Goal: Task Accomplishment & Management: Use online tool/utility

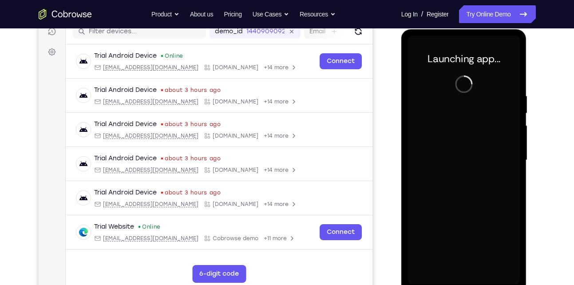
scroll to position [151, 0]
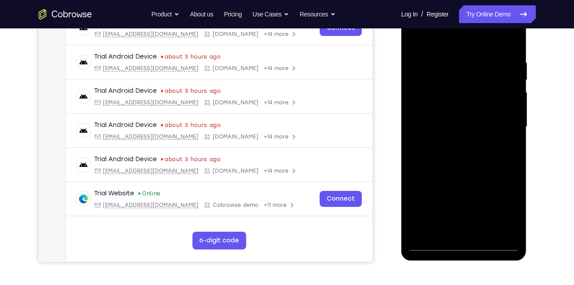
click at [464, 243] on div at bounding box center [464, 127] width 112 height 249
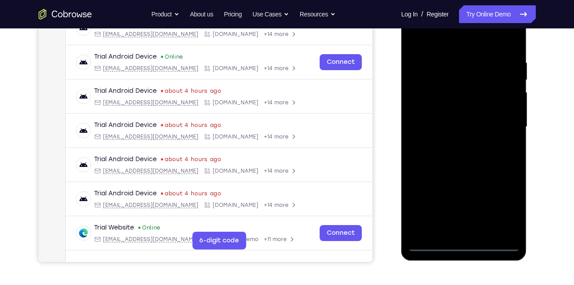
click at [504, 204] on div at bounding box center [464, 127] width 112 height 249
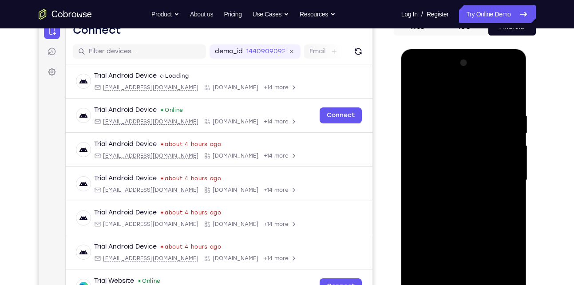
scroll to position [97, 0]
click at [453, 93] on div at bounding box center [464, 180] width 112 height 249
click at [505, 176] on div at bounding box center [464, 180] width 112 height 249
click at [454, 198] on div at bounding box center [464, 180] width 112 height 249
click at [463, 171] on div at bounding box center [464, 180] width 112 height 249
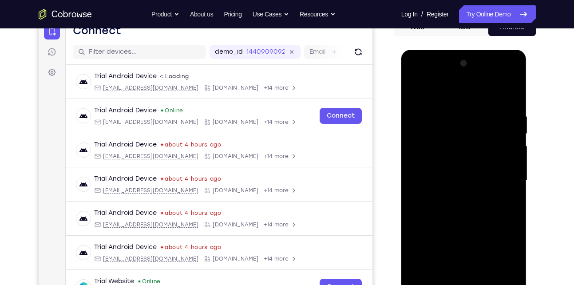
click at [462, 178] on div at bounding box center [464, 180] width 112 height 249
click at [450, 207] on div at bounding box center [464, 180] width 112 height 249
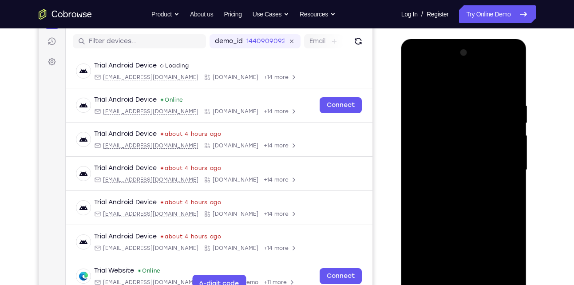
scroll to position [108, 0]
click at [485, 210] on div at bounding box center [464, 169] width 112 height 249
click at [513, 78] on div at bounding box center [464, 169] width 112 height 249
click at [461, 99] on div at bounding box center [464, 169] width 112 height 249
drag, startPoint x: 459, startPoint y: 191, endPoint x: 458, endPoint y: 121, distance: 69.8
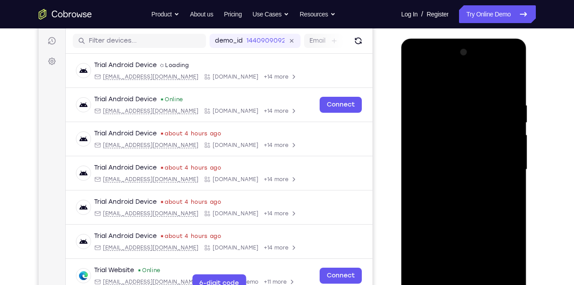
click at [458, 121] on div at bounding box center [464, 169] width 112 height 249
drag, startPoint x: 446, startPoint y: 215, endPoint x: 445, endPoint y: 130, distance: 85.3
click at [445, 130] on div at bounding box center [464, 169] width 112 height 249
drag, startPoint x: 456, startPoint y: 219, endPoint x: 456, endPoint y: 146, distance: 72.4
click at [456, 146] on div at bounding box center [464, 169] width 112 height 249
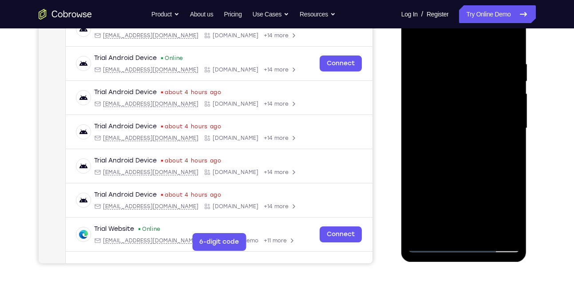
scroll to position [149, 0]
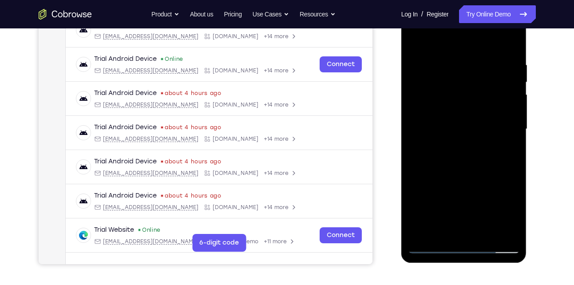
drag, startPoint x: 456, startPoint y: 106, endPoint x: 450, endPoint y: 236, distance: 130.3
click at [450, 236] on div at bounding box center [464, 129] width 112 height 249
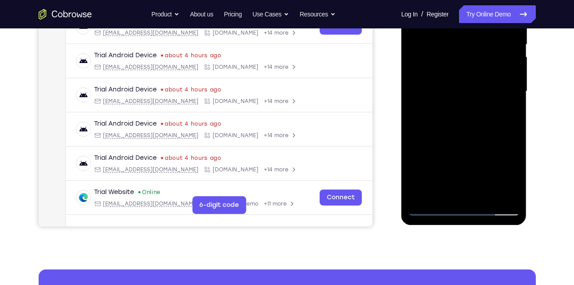
scroll to position [187, 0]
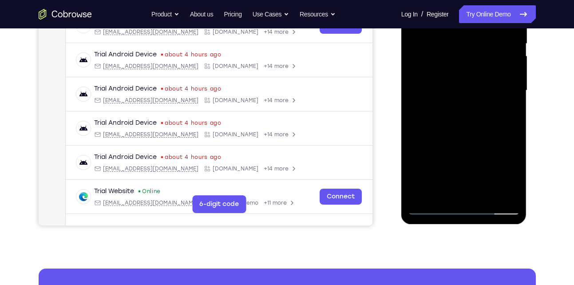
click at [486, 193] on div at bounding box center [464, 90] width 112 height 249
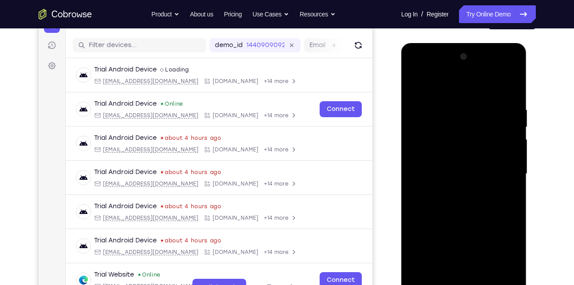
scroll to position [102, 0]
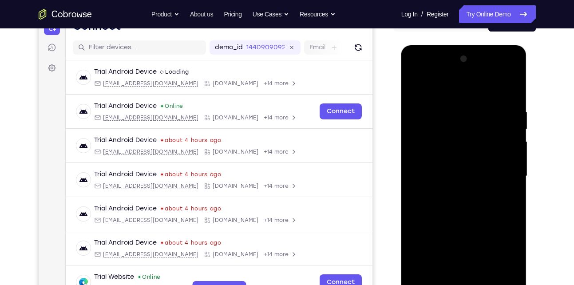
click at [472, 223] on div at bounding box center [464, 176] width 112 height 249
click at [416, 86] on div at bounding box center [464, 176] width 112 height 249
click at [473, 139] on div at bounding box center [464, 176] width 112 height 249
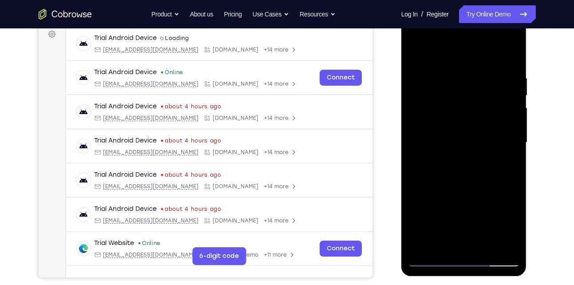
scroll to position [144, 0]
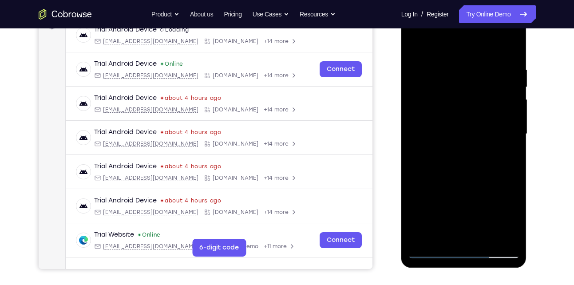
click at [509, 154] on div at bounding box center [464, 134] width 112 height 249
click at [510, 154] on div at bounding box center [464, 134] width 112 height 249
drag, startPoint x: 474, startPoint y: 173, endPoint x: 466, endPoint y: 87, distance: 86.6
click at [466, 87] on div at bounding box center [464, 134] width 112 height 249
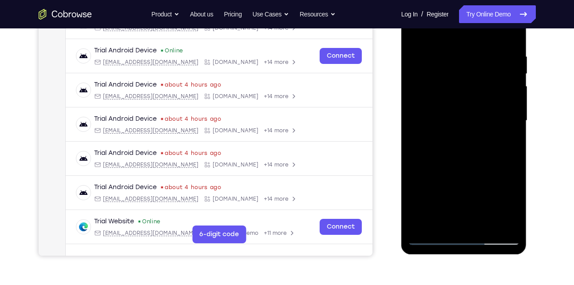
scroll to position [158, 0]
drag, startPoint x: 442, startPoint y: 197, endPoint x: 440, endPoint y: 64, distance: 132.8
click at [440, 64] on div at bounding box center [464, 120] width 112 height 249
drag, startPoint x: 468, startPoint y: 203, endPoint x: 463, endPoint y: 105, distance: 98.3
click at [463, 105] on div at bounding box center [464, 120] width 112 height 249
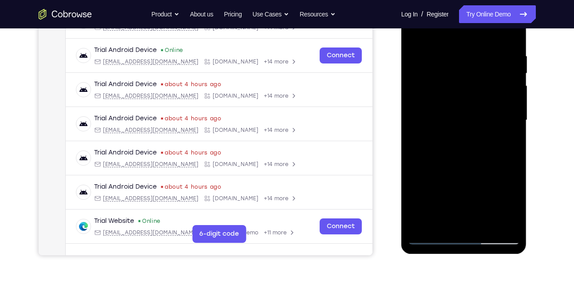
click at [423, 225] on div at bounding box center [464, 120] width 112 height 249
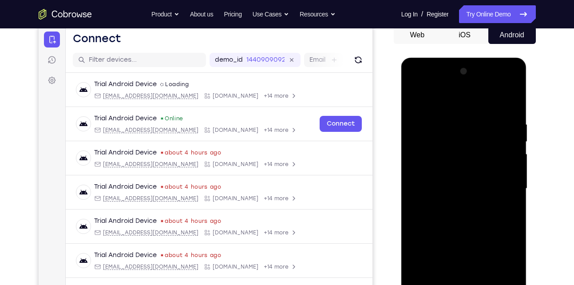
scroll to position [171, 0]
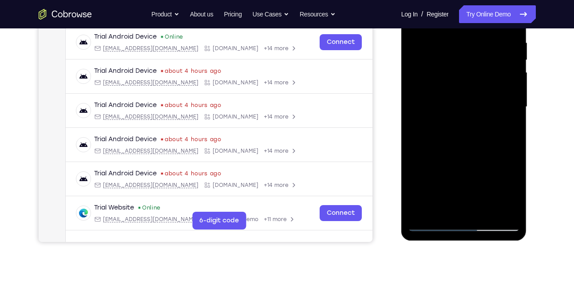
click at [423, 211] on div at bounding box center [464, 107] width 112 height 249
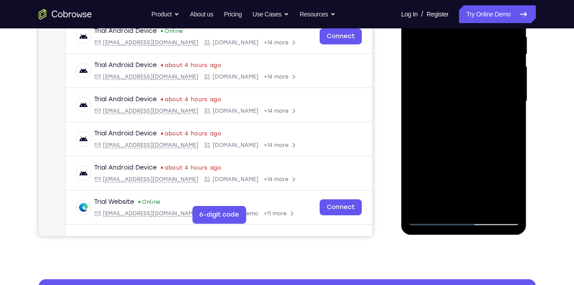
scroll to position [177, 0]
click at [423, 203] on div at bounding box center [464, 100] width 112 height 249
click at [422, 206] on div at bounding box center [464, 100] width 112 height 249
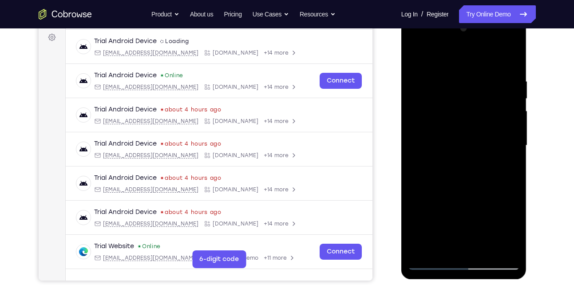
scroll to position [120, 0]
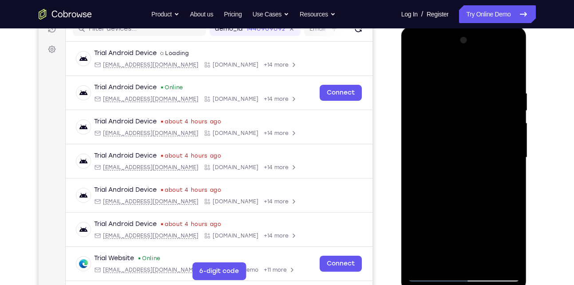
click at [452, 83] on div at bounding box center [464, 157] width 112 height 249
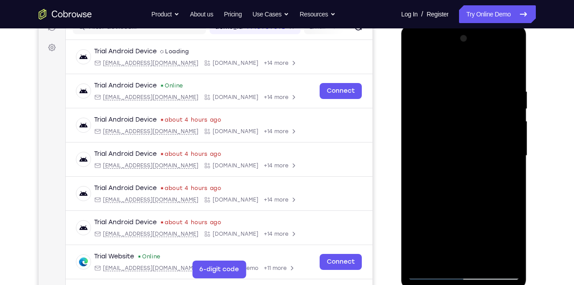
click at [454, 79] on div at bounding box center [464, 156] width 112 height 249
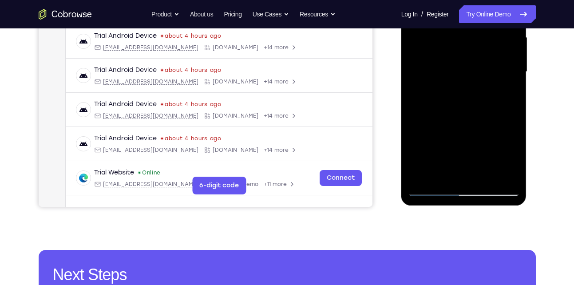
scroll to position [192, 0]
